Goal: Book appointment/travel/reservation

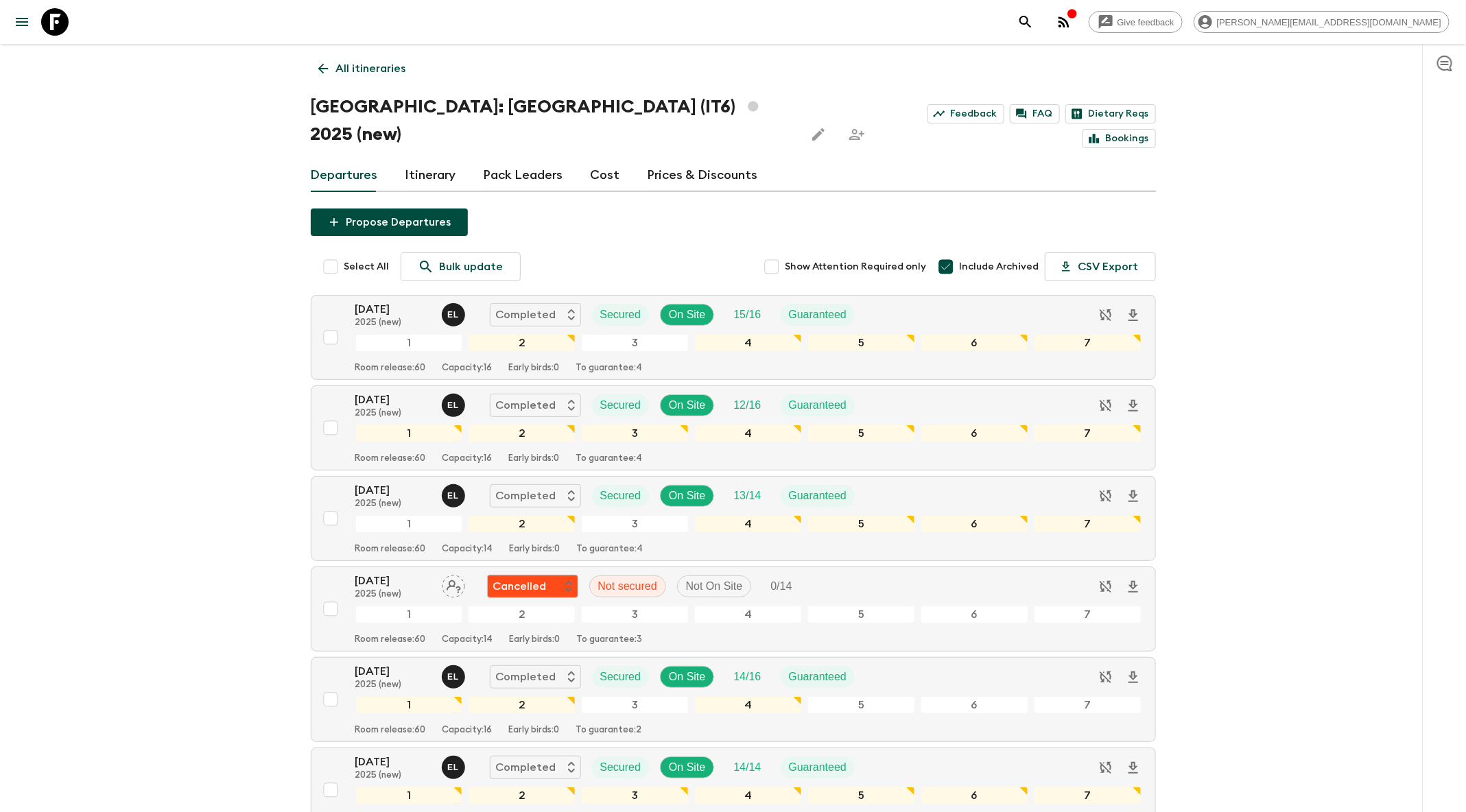
click at [1034, 20] on icon "search adventures" at bounding box center [1025, 22] width 17 height 17
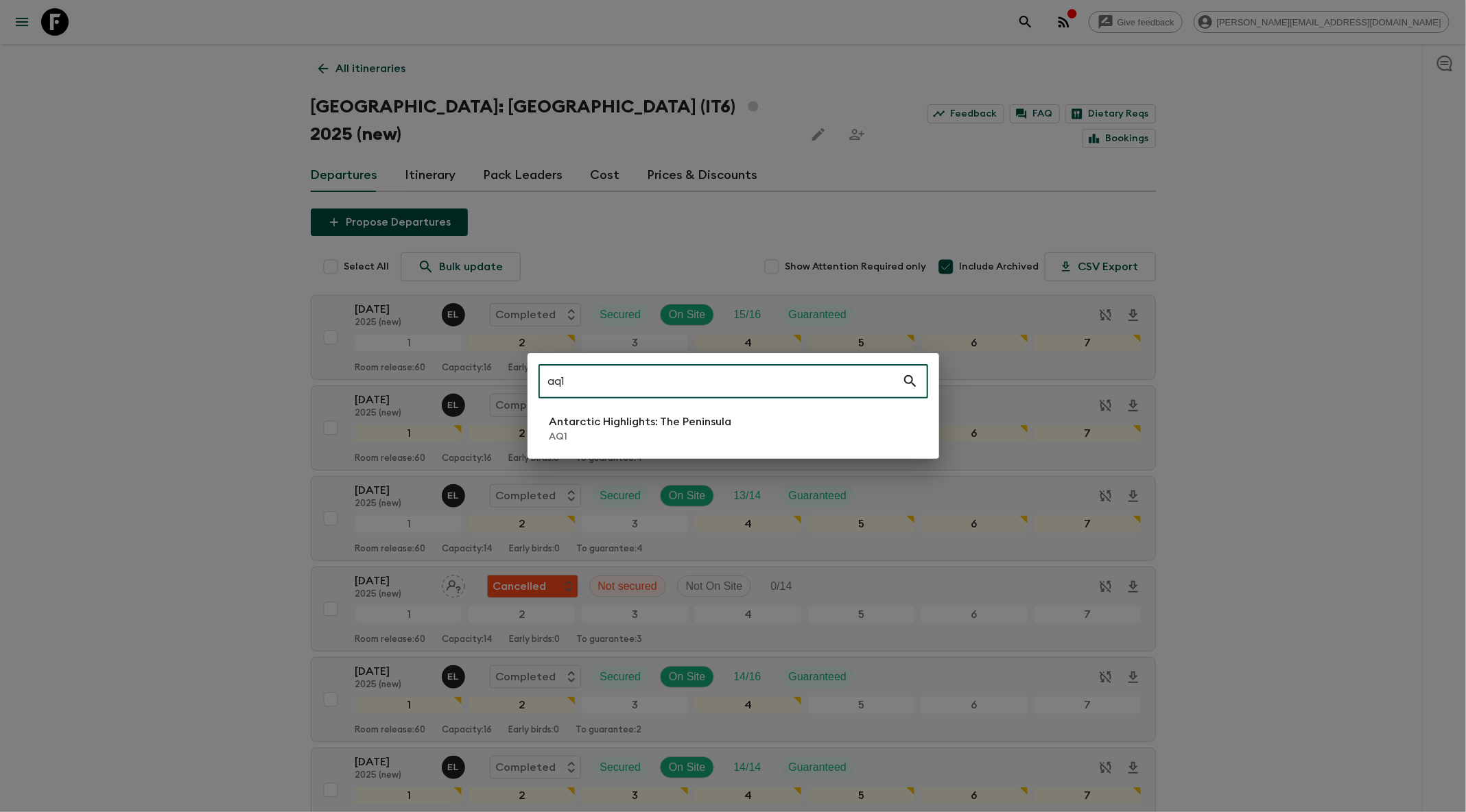
type input "aq1"
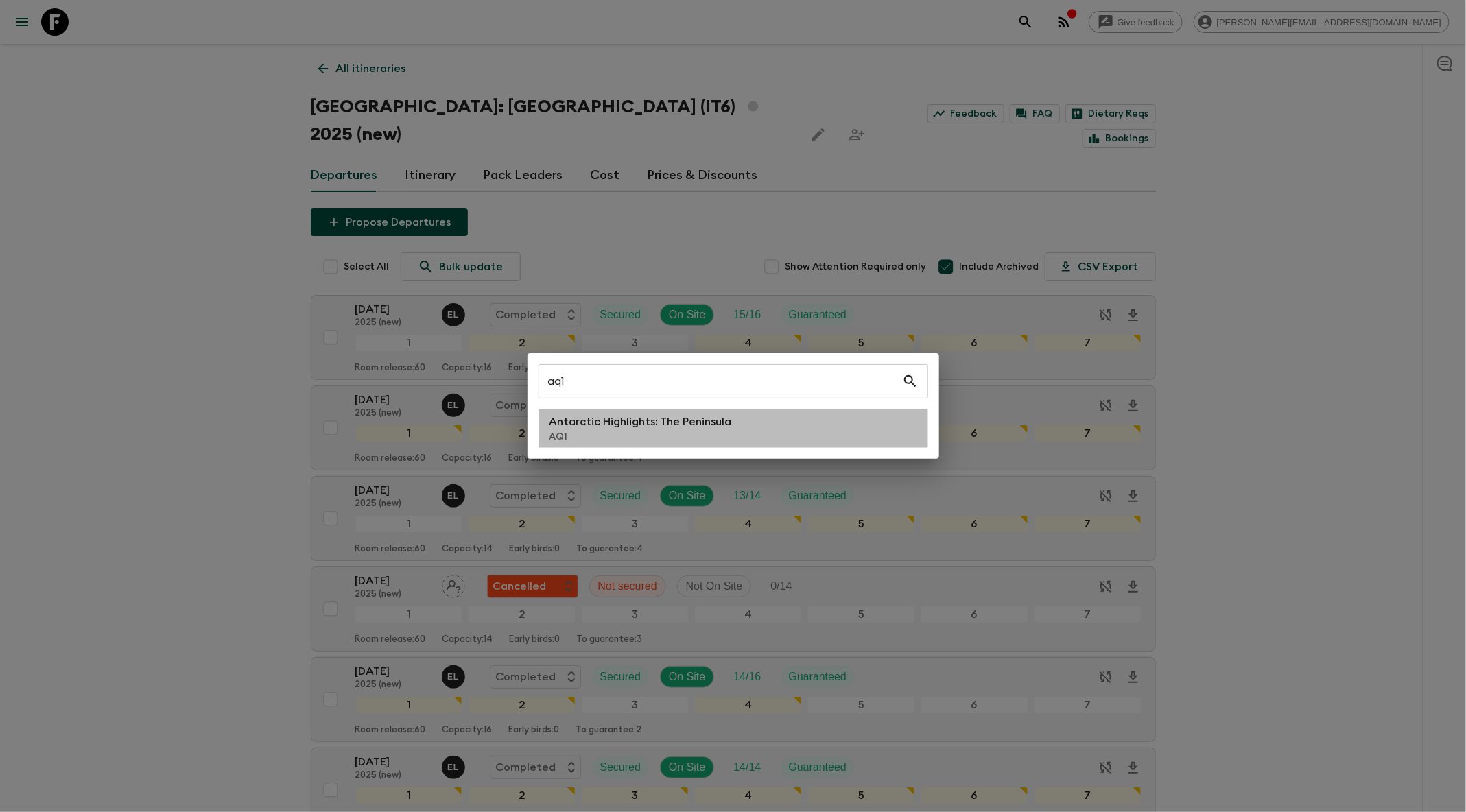
click at [839, 425] on li "Antarctic Highlights: The Peninsula AQ1" at bounding box center [733, 428] width 390 height 39
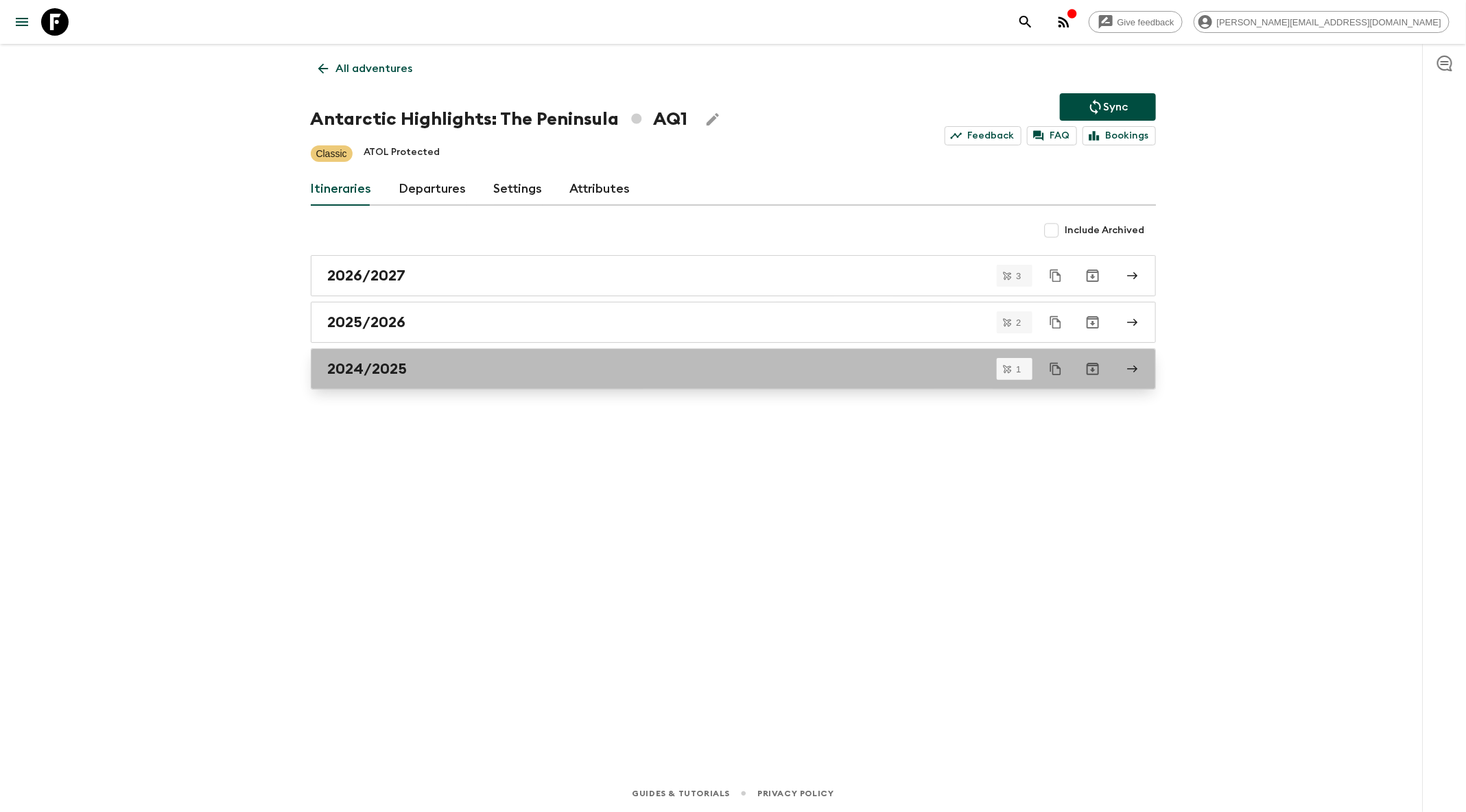
click at [469, 370] on div "2024/2025" at bounding box center [720, 368] width 785 height 17
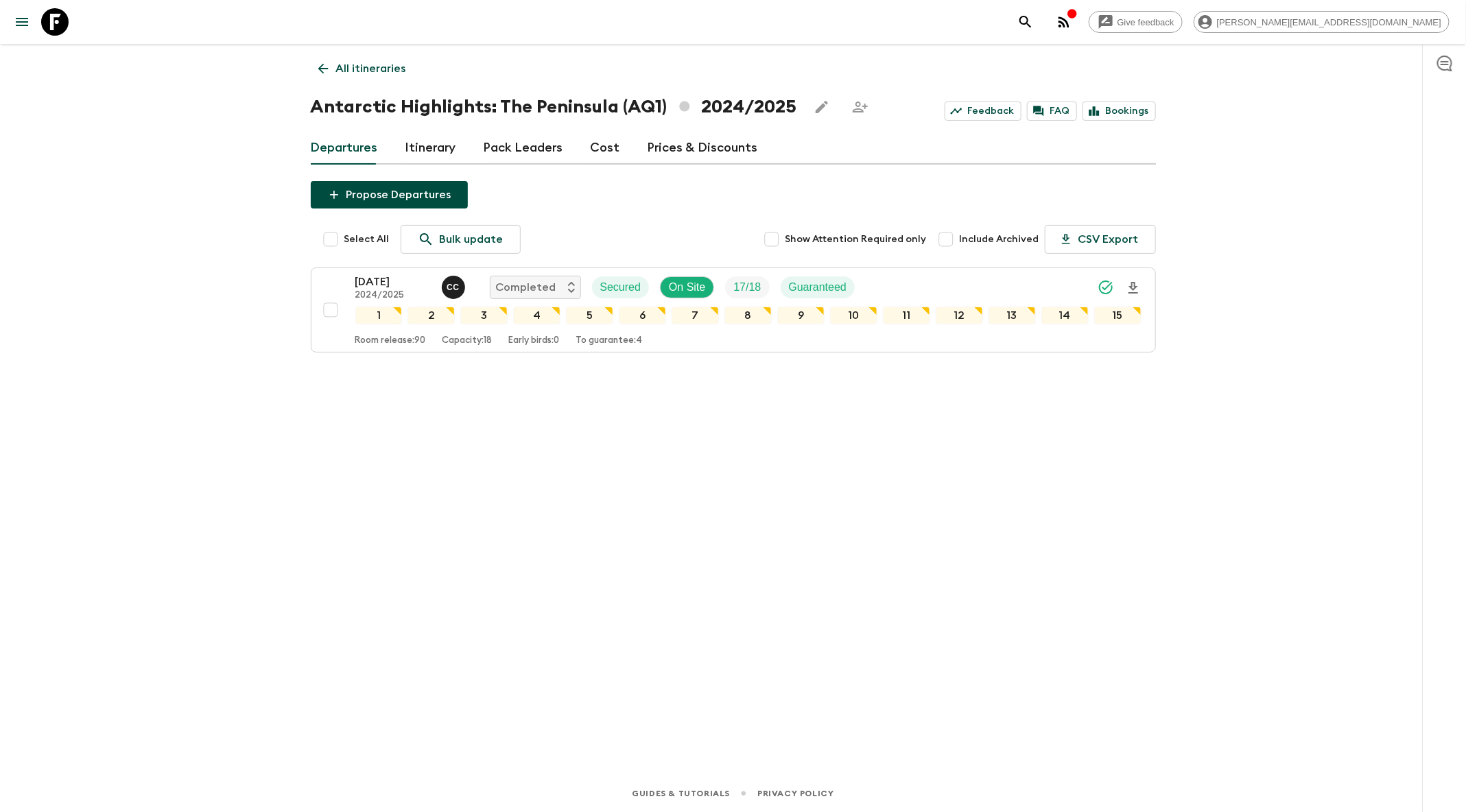
click at [318, 66] on icon at bounding box center [323, 68] width 15 height 15
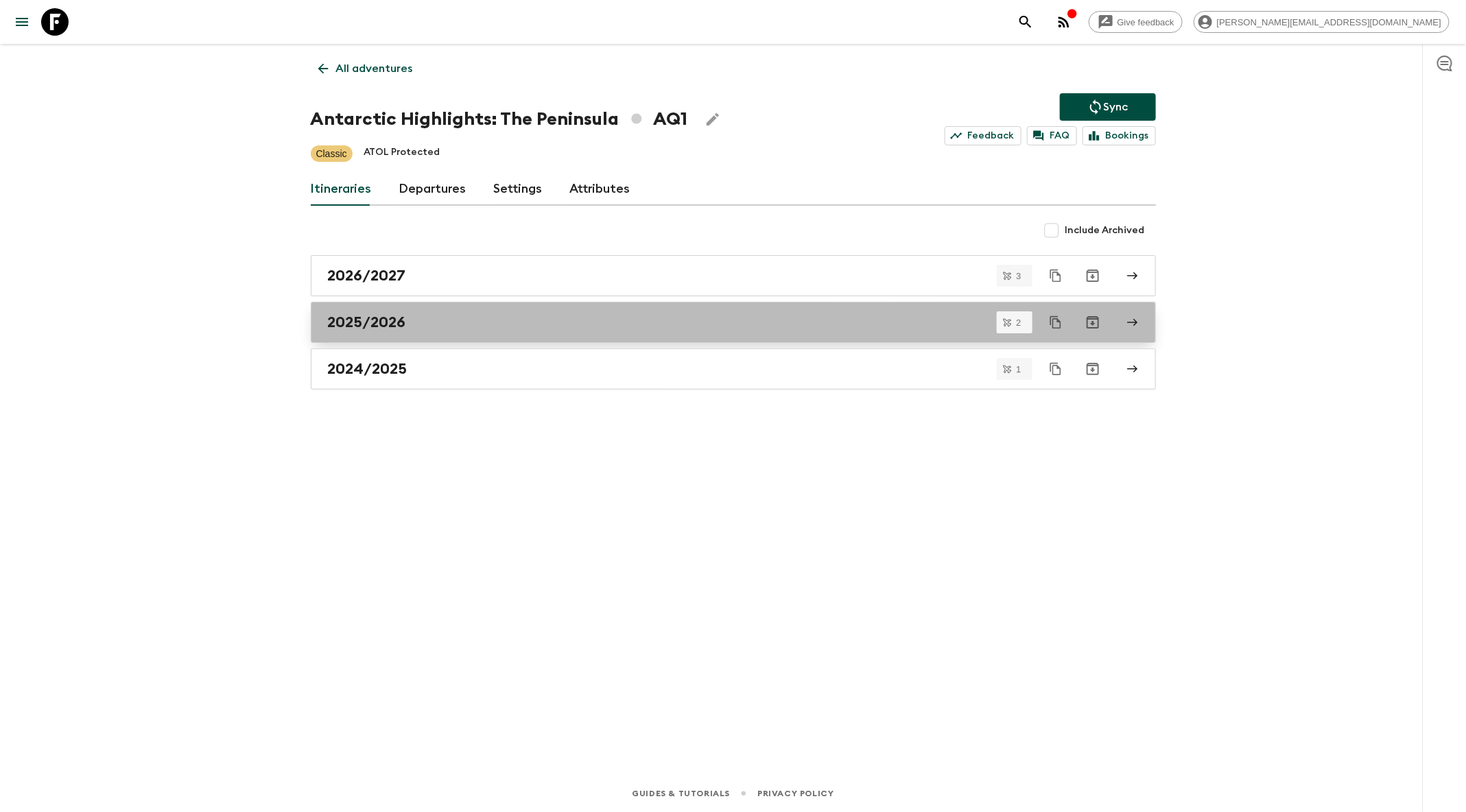
click at [478, 314] on div "2025/2026" at bounding box center [720, 322] width 785 height 17
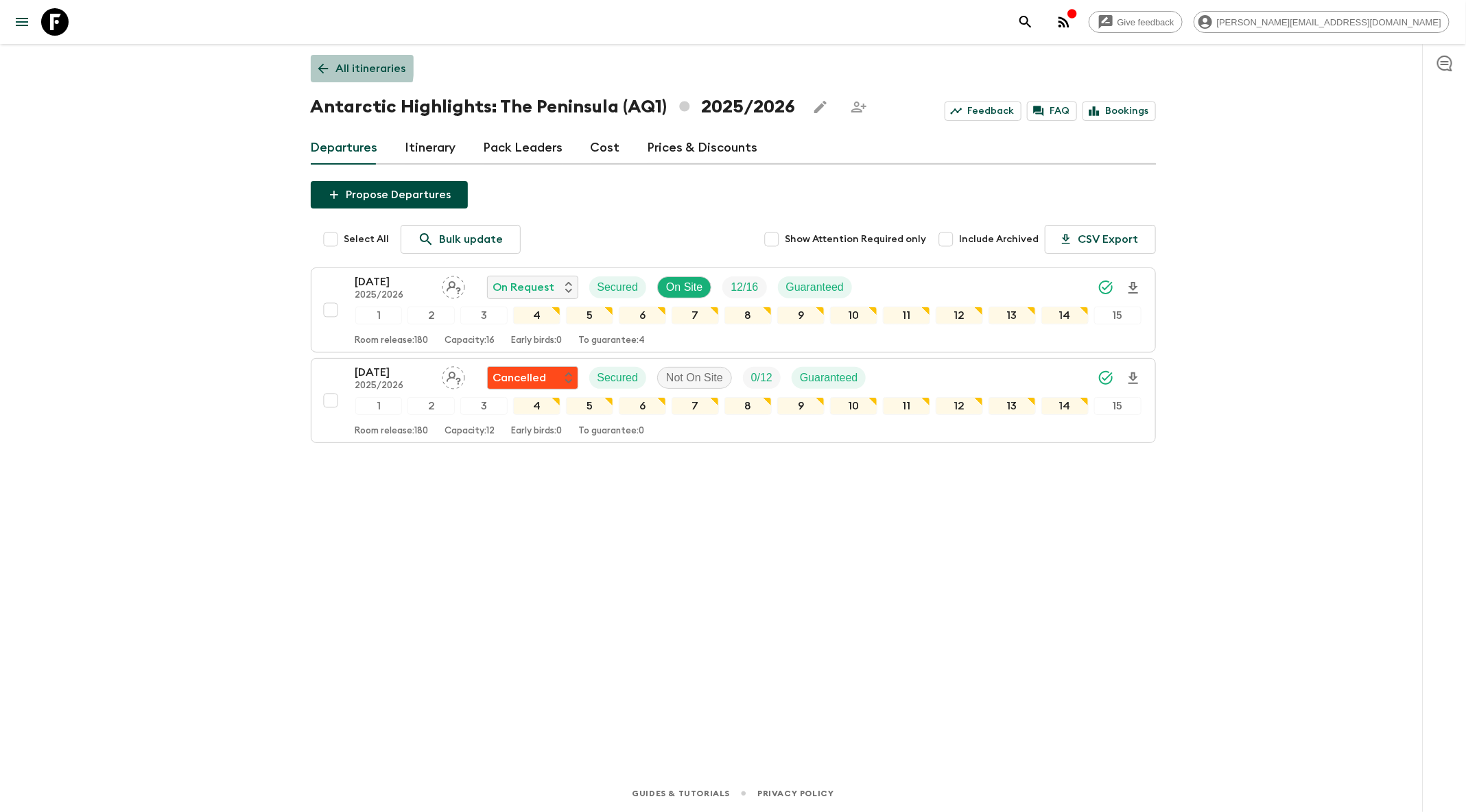
click at [313, 64] on link "All itineraries" at bounding box center [361, 68] width 103 height 28
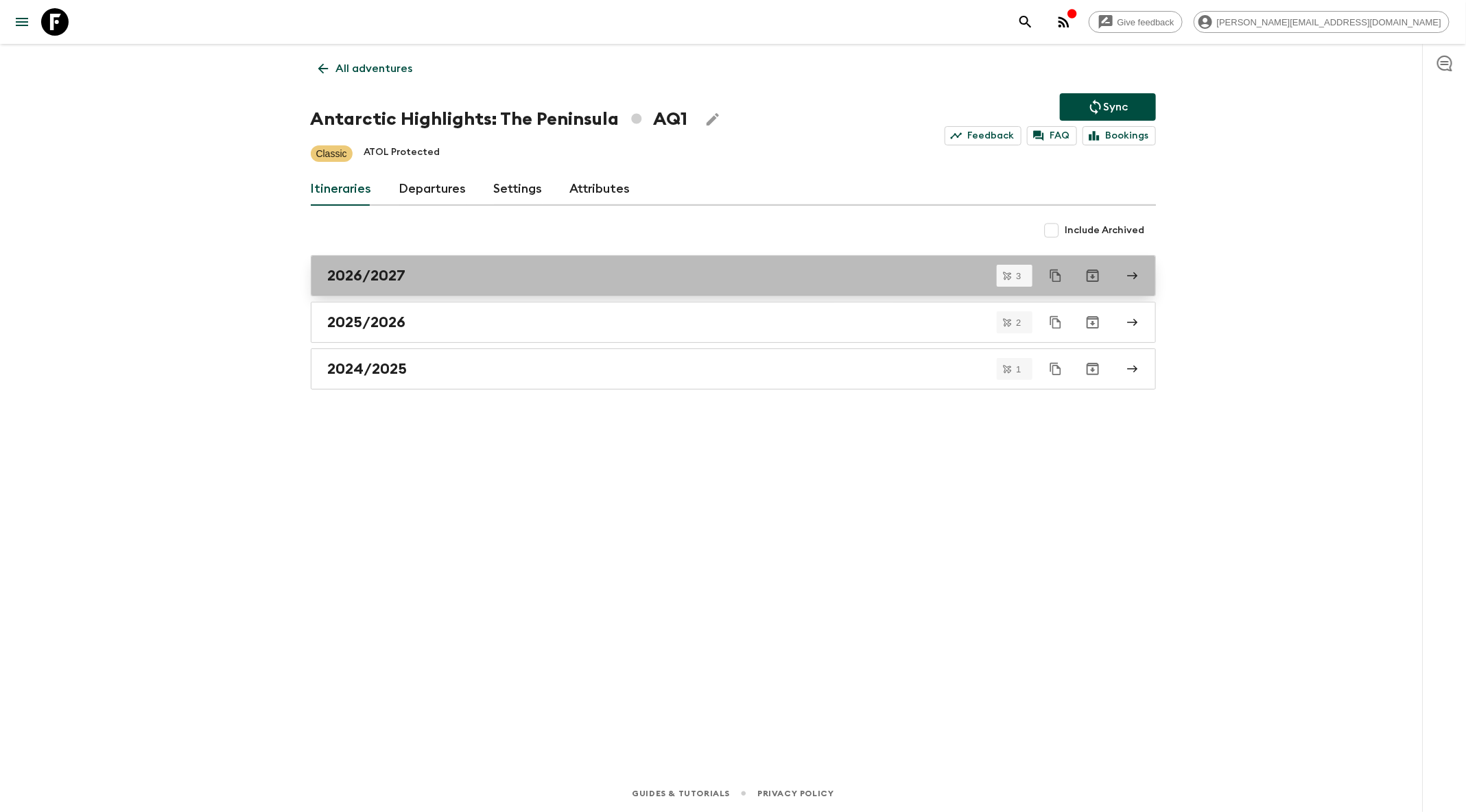
click at [503, 277] on div "2026/2027" at bounding box center [720, 275] width 785 height 17
